Goal: Task Accomplishment & Management: Use online tool/utility

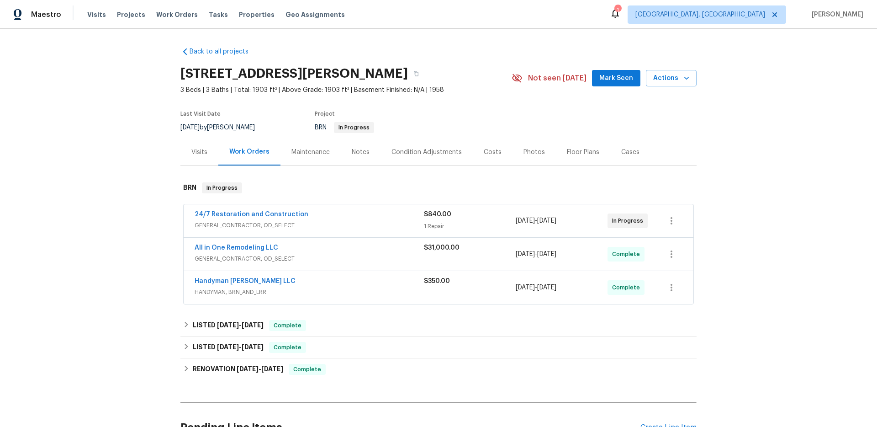
click at [338, 218] on div "24/7 Restoration and Construction" at bounding box center [309, 215] width 229 height 11
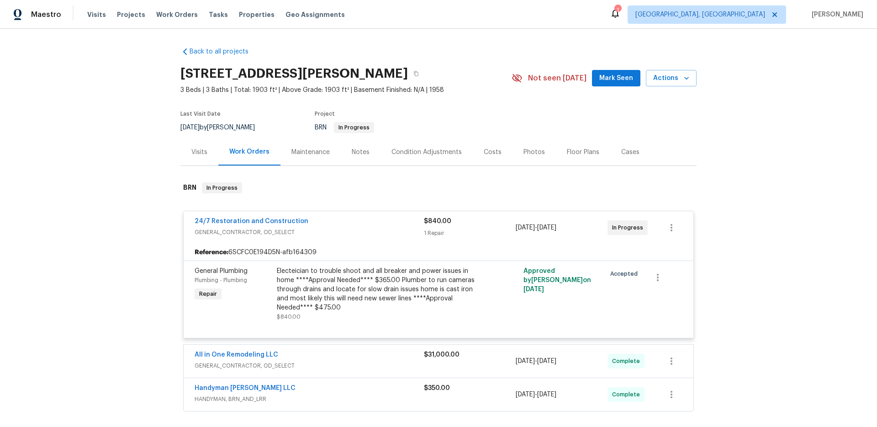
click at [343, 234] on span "GENERAL_CONTRACTOR, OD_SELECT" at bounding box center [309, 232] width 229 height 9
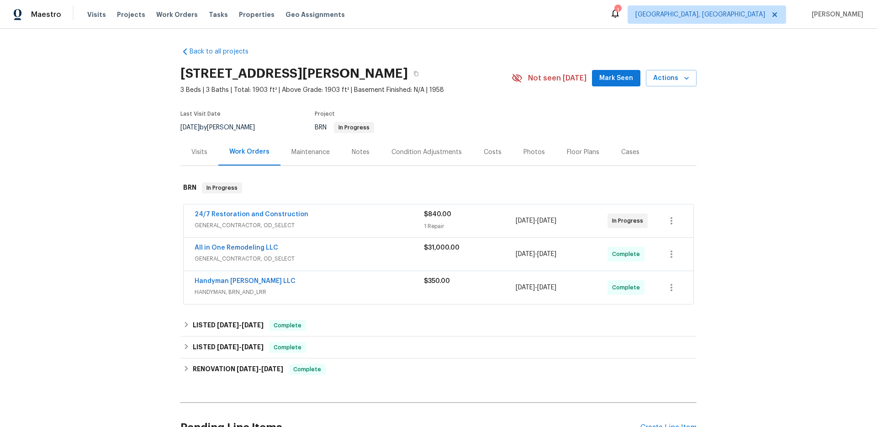
click at [335, 248] on div "All in One Remodeling LLC" at bounding box center [309, 248] width 229 height 11
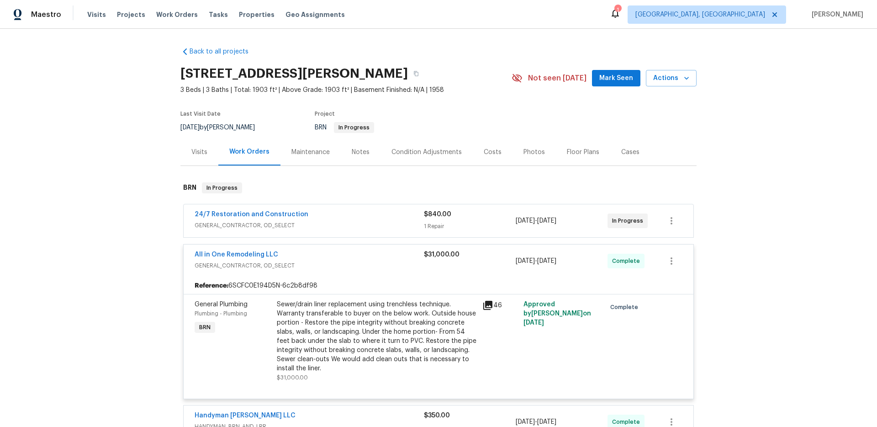
click at [335, 254] on div "All in One Remodeling LLC" at bounding box center [309, 255] width 229 height 11
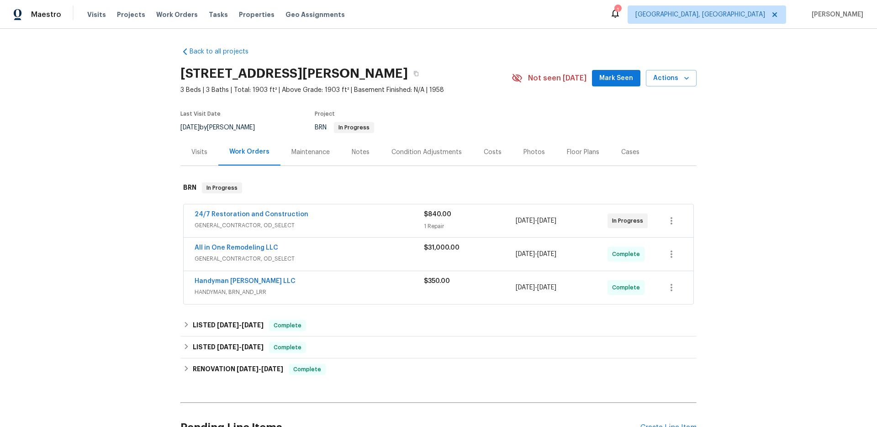
click at [327, 281] on div "Handyman [PERSON_NAME] LLC" at bounding box center [309, 281] width 229 height 11
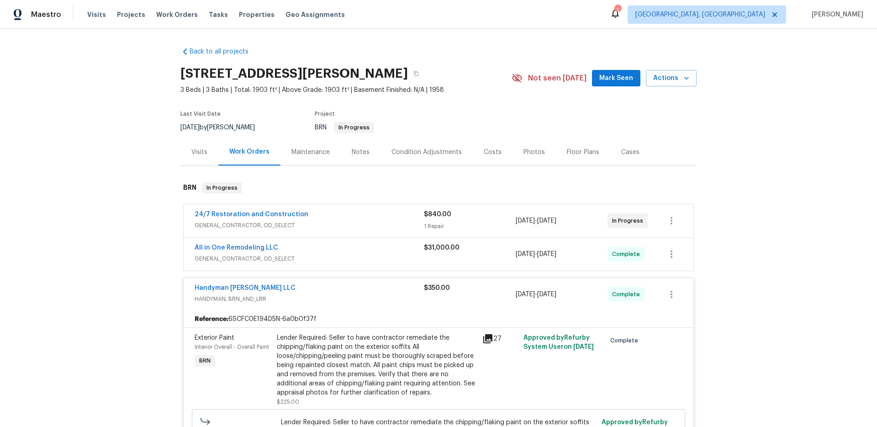
click at [328, 251] on div "All in One Remodeling LLC" at bounding box center [309, 248] width 229 height 11
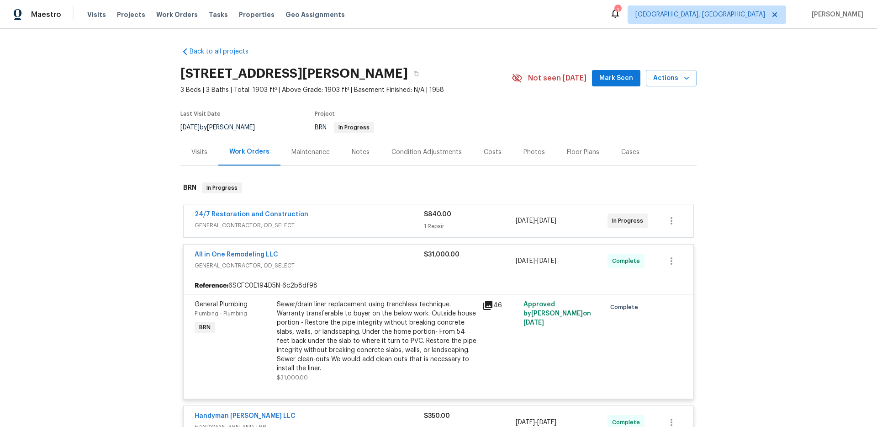
click at [312, 253] on div "All in One Remodeling LLC" at bounding box center [309, 255] width 229 height 11
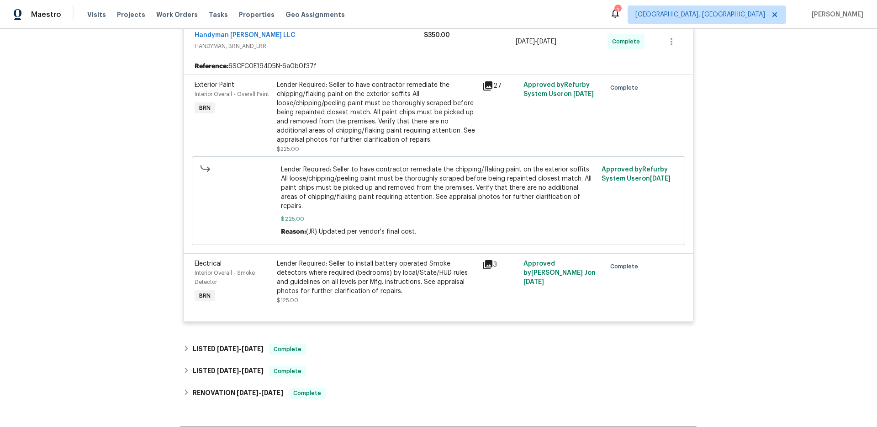
scroll to position [257, 0]
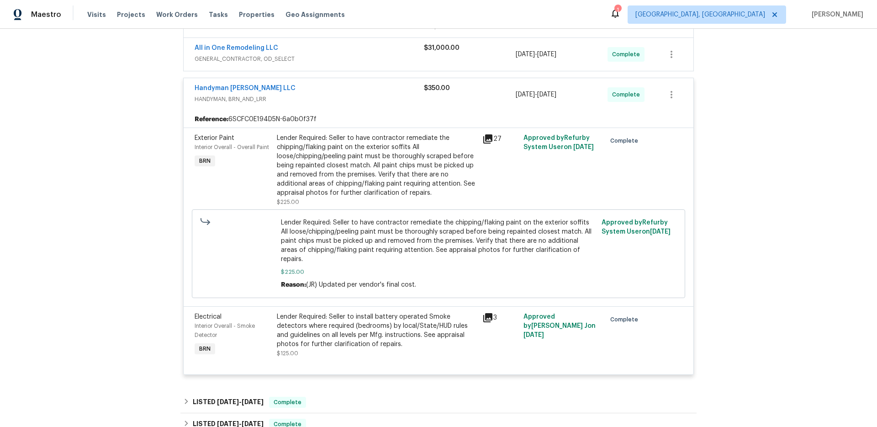
click at [335, 95] on span "HANDYMAN, BRN_AND_LRR" at bounding box center [309, 99] width 229 height 9
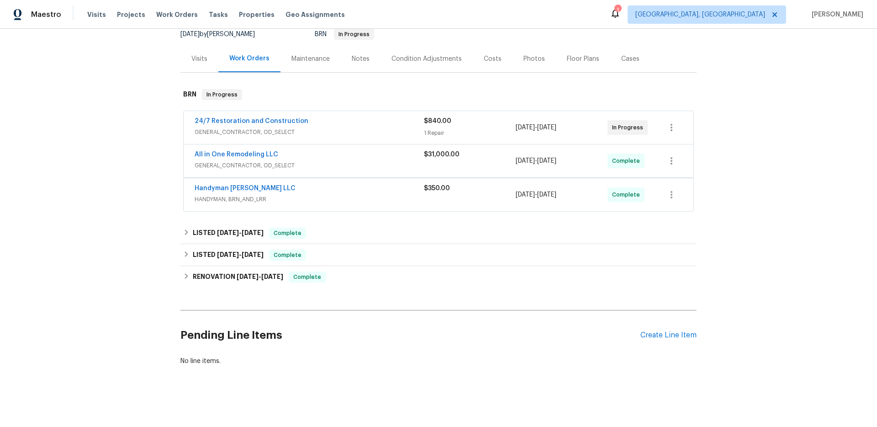
scroll to position [93, 0]
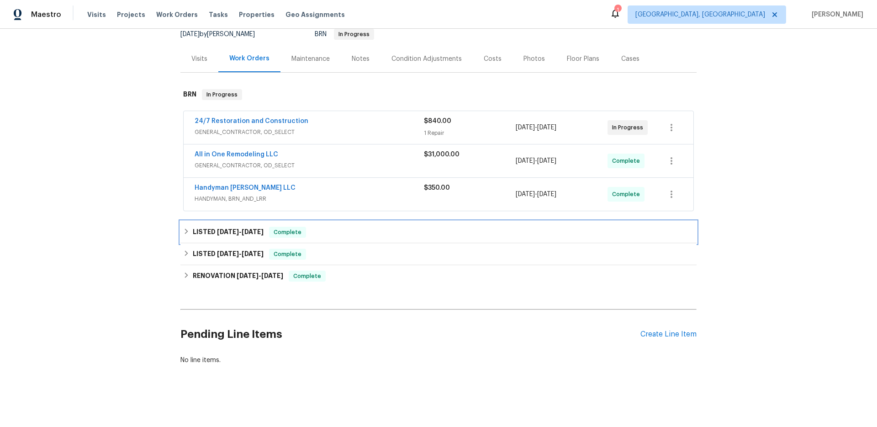
click at [312, 234] on div "LISTED [DATE] - [DATE] Complete" at bounding box center [438, 232] width 511 height 11
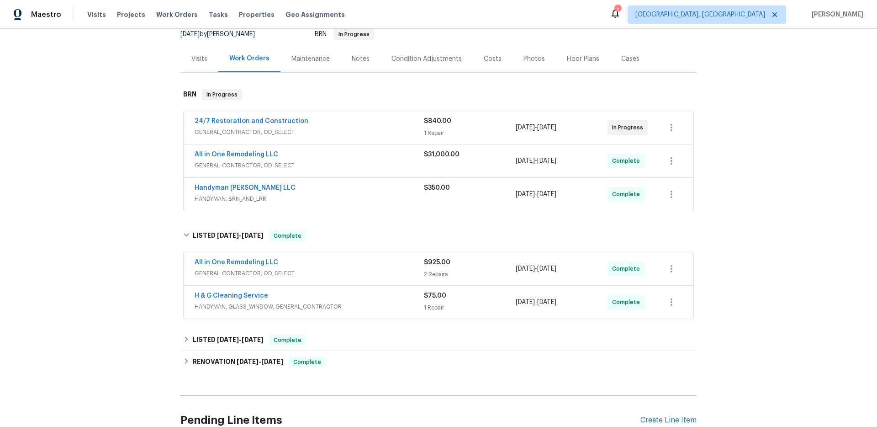
click at [303, 274] on span "GENERAL_CONTRACTOR, OD_SELECT" at bounding box center [309, 273] width 229 height 9
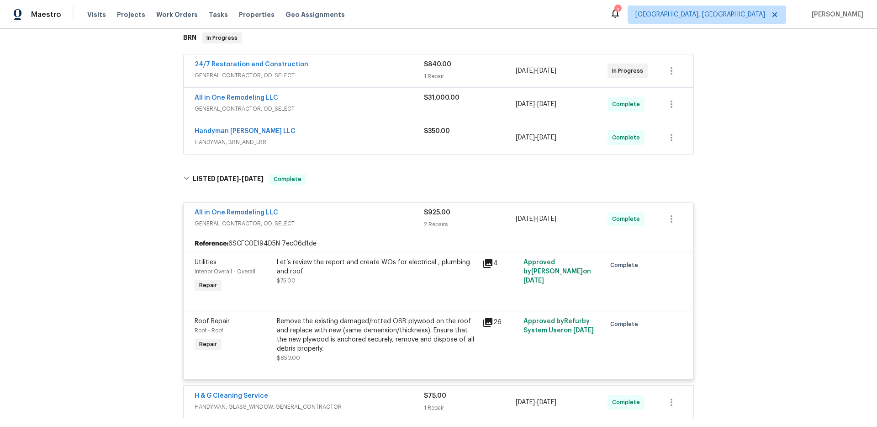
scroll to position [150, 0]
click at [349, 213] on div "All in One Remodeling LLC" at bounding box center [309, 212] width 229 height 11
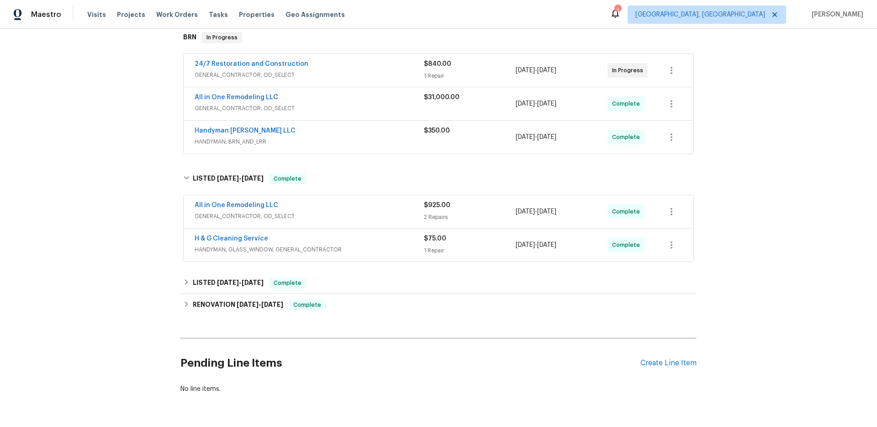
click at [330, 246] on span "HANDYMAN, GLASS_WINDOW, GENERAL_CONTRACTOR" at bounding box center [309, 249] width 229 height 9
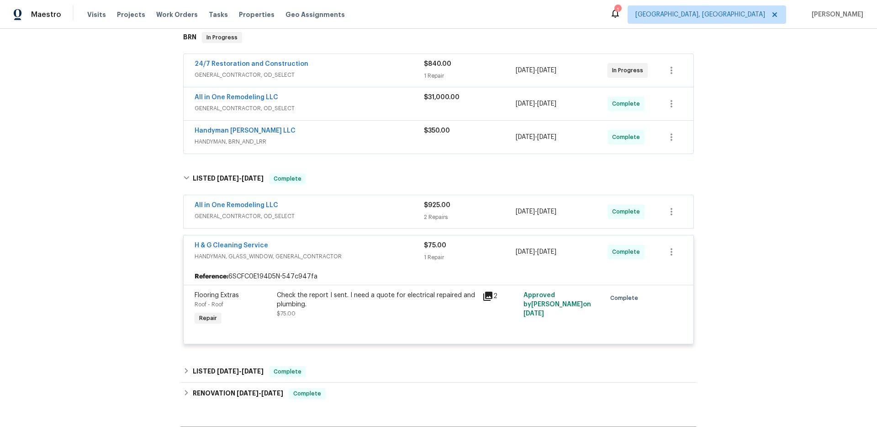
click at [330, 247] on div "H & G Cleaning Service" at bounding box center [309, 246] width 229 height 11
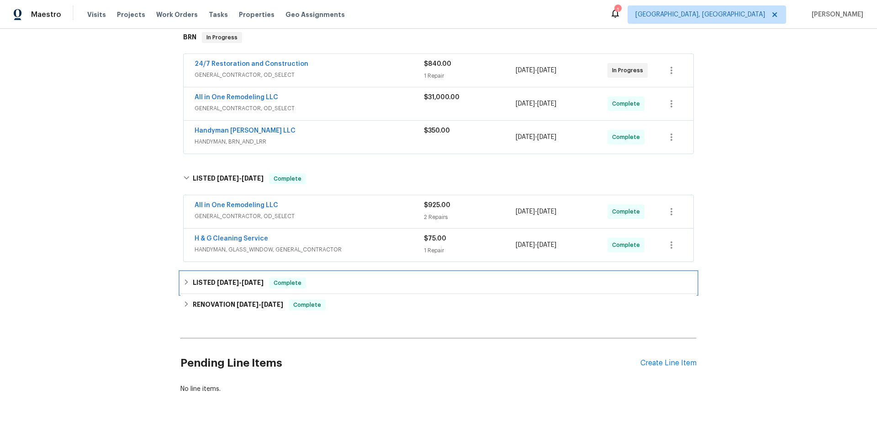
click at [313, 290] on div "LISTED [DATE] - [DATE] Complete" at bounding box center [439, 283] width 516 height 22
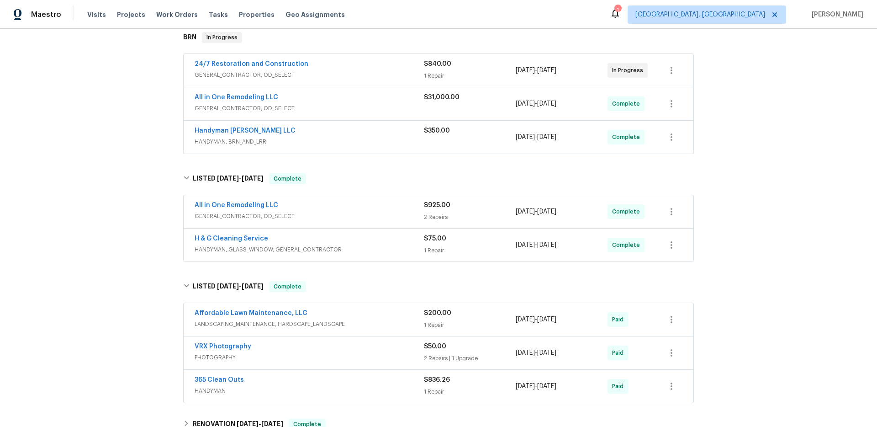
click at [340, 322] on span "LANDSCAPING_MAINTENANCE, HARDSCAPE_LANDSCAPE" at bounding box center [309, 323] width 229 height 9
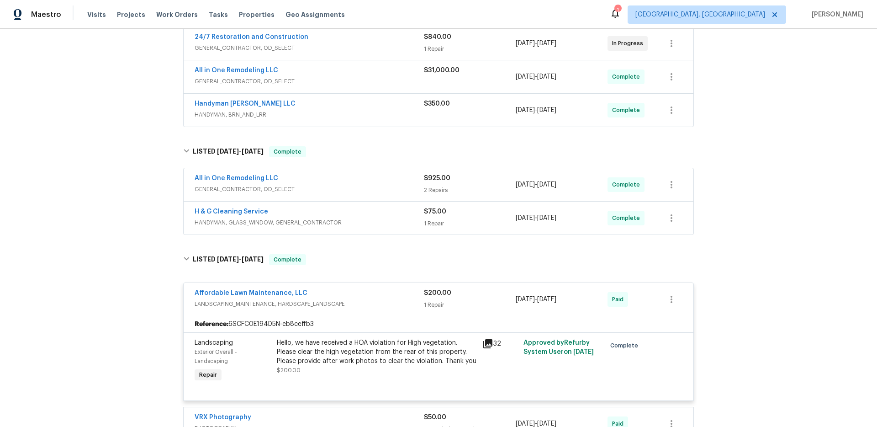
scroll to position [181, 0]
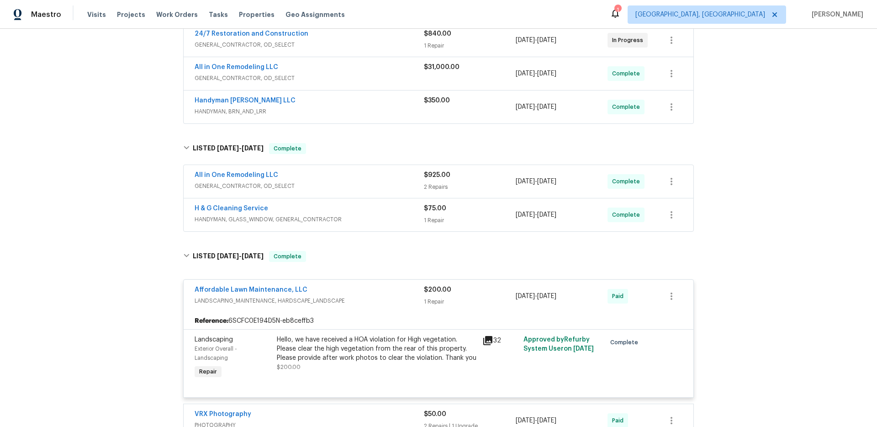
click at [347, 310] on div "Affordable Lawn Maintenance, LLC LANDSCAPING_MAINTENANCE, HARDSCAPE_LANDSCAPE $…" at bounding box center [439, 296] width 510 height 33
click at [335, 308] on div "Affordable Lawn Maintenance, LLC LANDSCAPING_MAINTENANCE, HARDSCAPE_LANDSCAPE $…" at bounding box center [439, 296] width 510 height 33
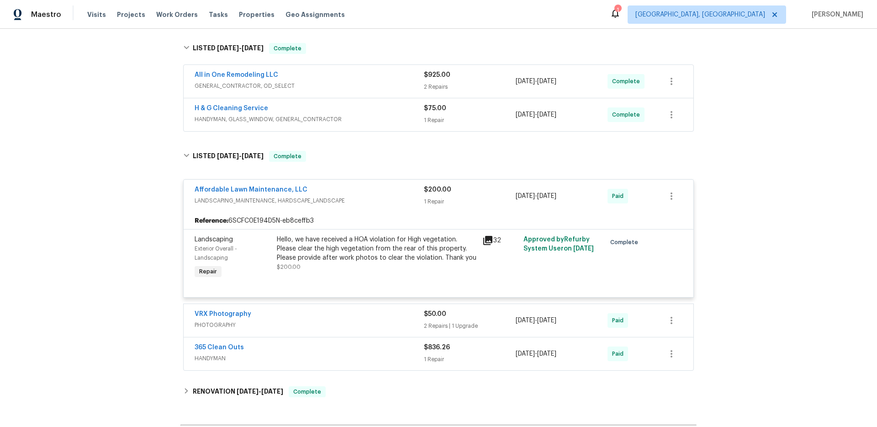
scroll to position [282, 0]
click at [288, 344] on div "365 Clean Outs" at bounding box center [309, 347] width 229 height 11
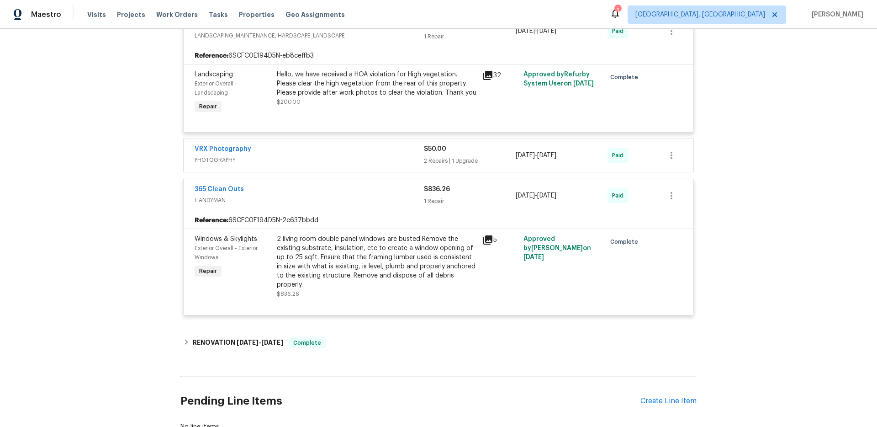
scroll to position [504, 0]
